Goal: Entertainment & Leisure: Consume media (video, audio)

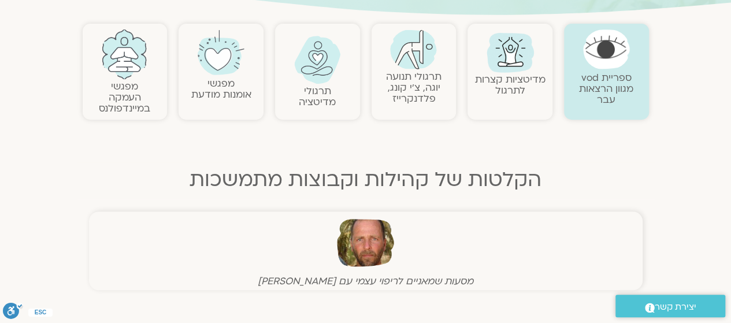
scroll to position [226, 0]
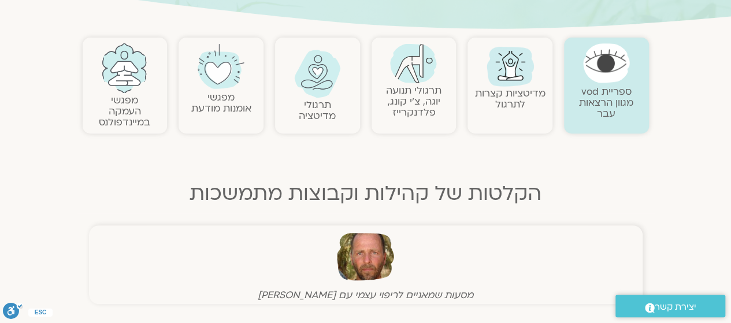
click at [122, 102] on link "מפגשי העמקה במיינדפולנס" at bounding box center [124, 111] width 51 height 35
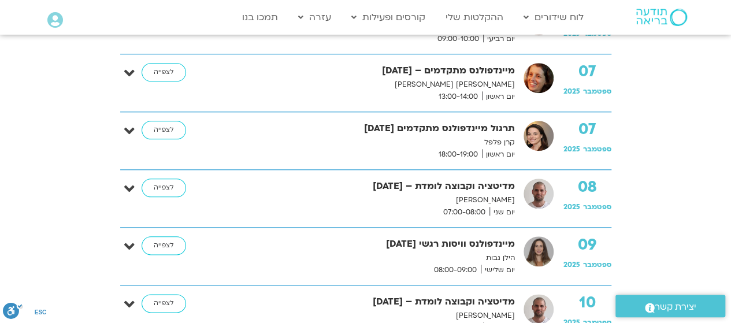
scroll to position [572, 0]
click at [167, 241] on link "לצפייה" at bounding box center [164, 245] width 44 height 18
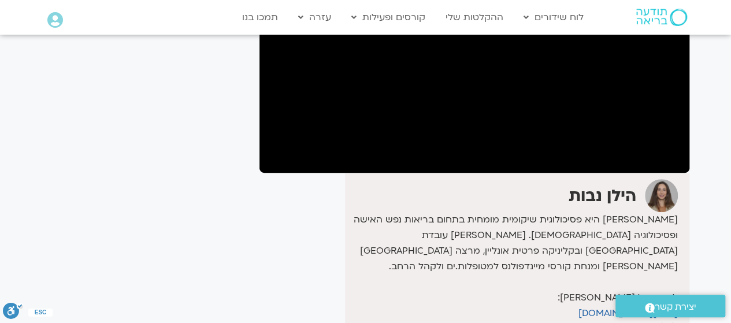
scroll to position [171, 0]
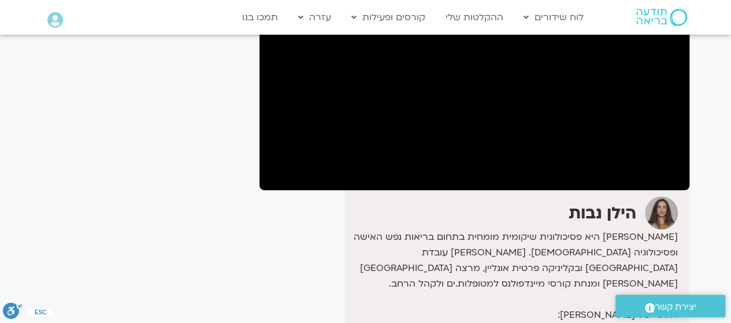
click at [224, 246] on div "It seems we can't find what you're looking for. It seems we can't find what you…" at bounding box center [144, 171] width 217 height 552
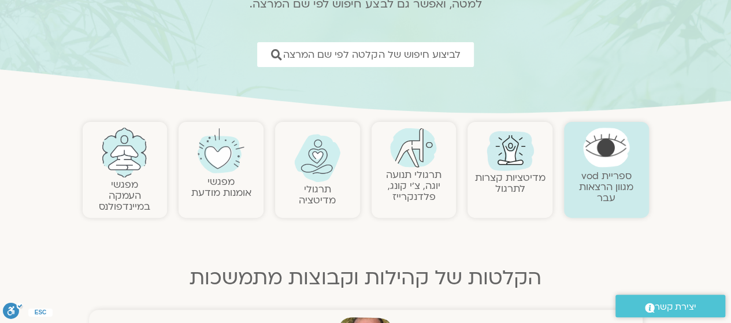
scroll to position [151, 0]
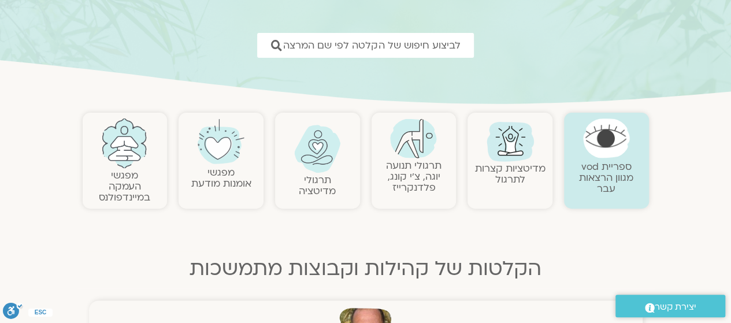
click at [127, 181] on link "מפגשי העמקה במיינדפולנס" at bounding box center [124, 186] width 51 height 35
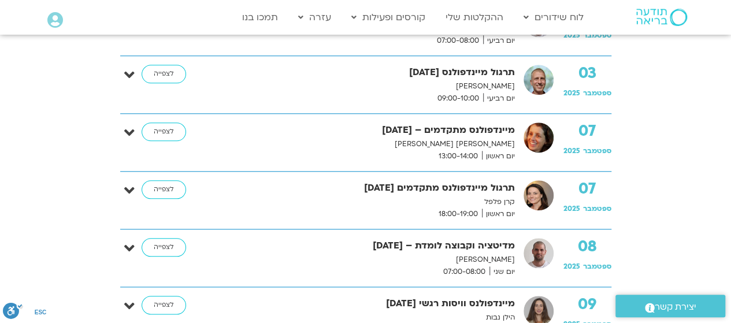
scroll to position [512, 0]
click at [164, 187] on link "לצפייה" at bounding box center [164, 189] width 44 height 18
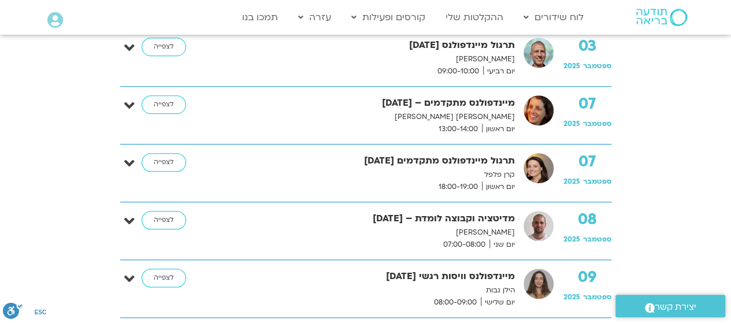
scroll to position [542, 0]
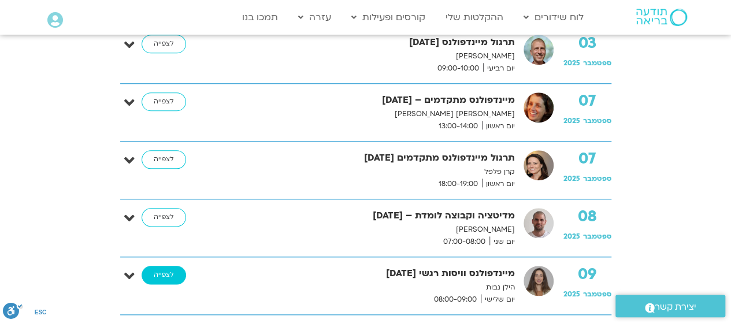
click at [166, 270] on link "לצפייה" at bounding box center [164, 275] width 44 height 18
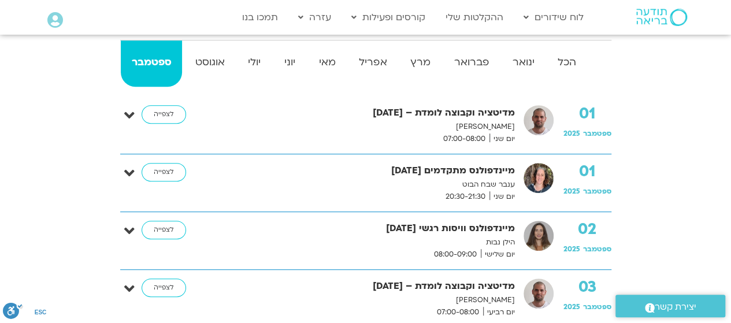
scroll to position [241, 0]
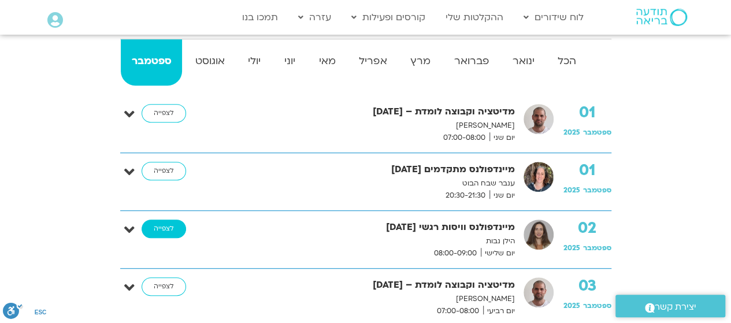
click at [170, 228] on link "לצפייה" at bounding box center [164, 228] width 44 height 18
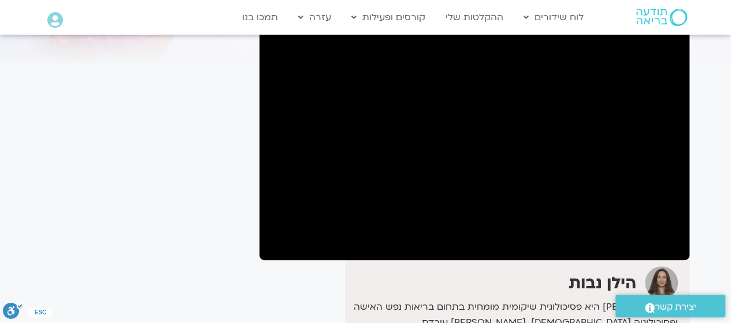
scroll to position [100, 0]
